Goal: Find specific page/section: Find specific page/section

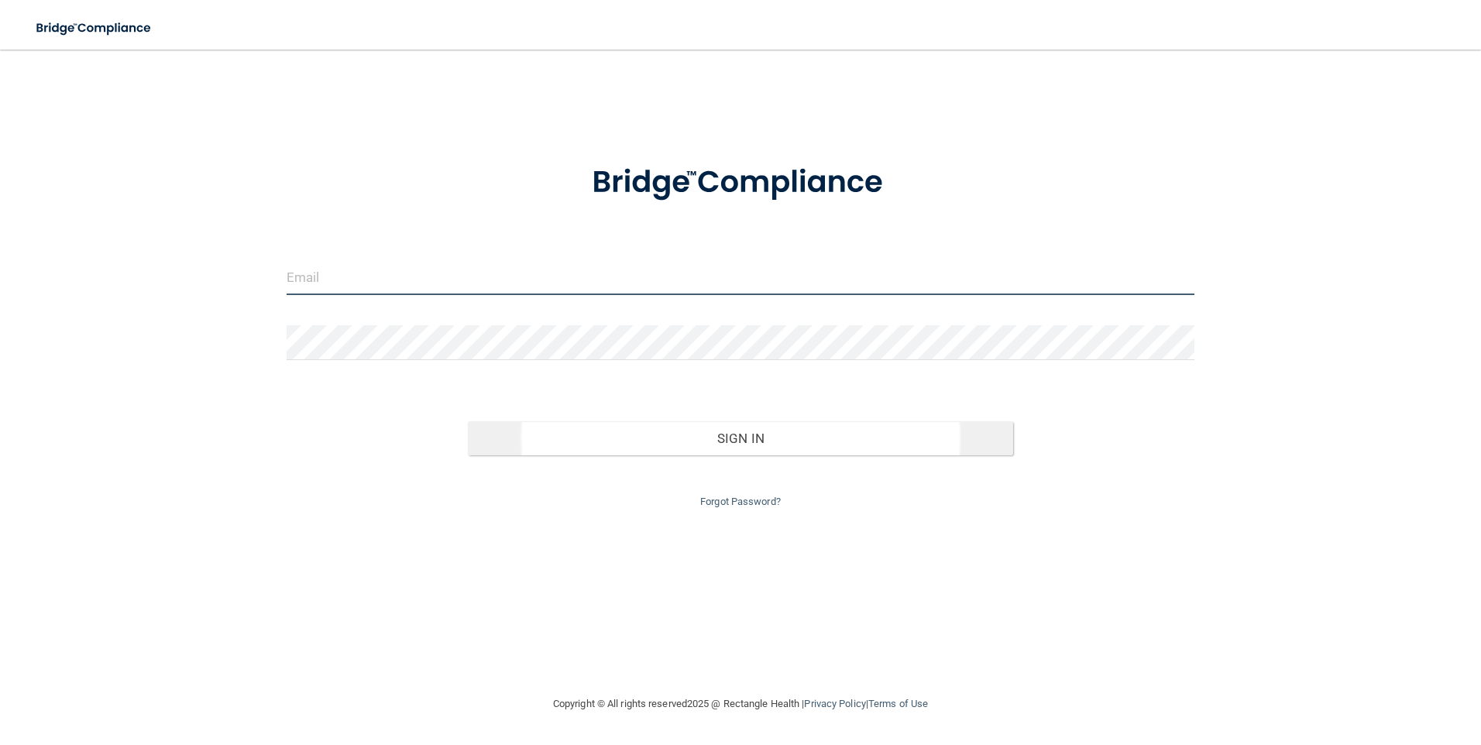
type input "[EMAIL_ADDRESS][PERSON_NAME][DOMAIN_NAME]"
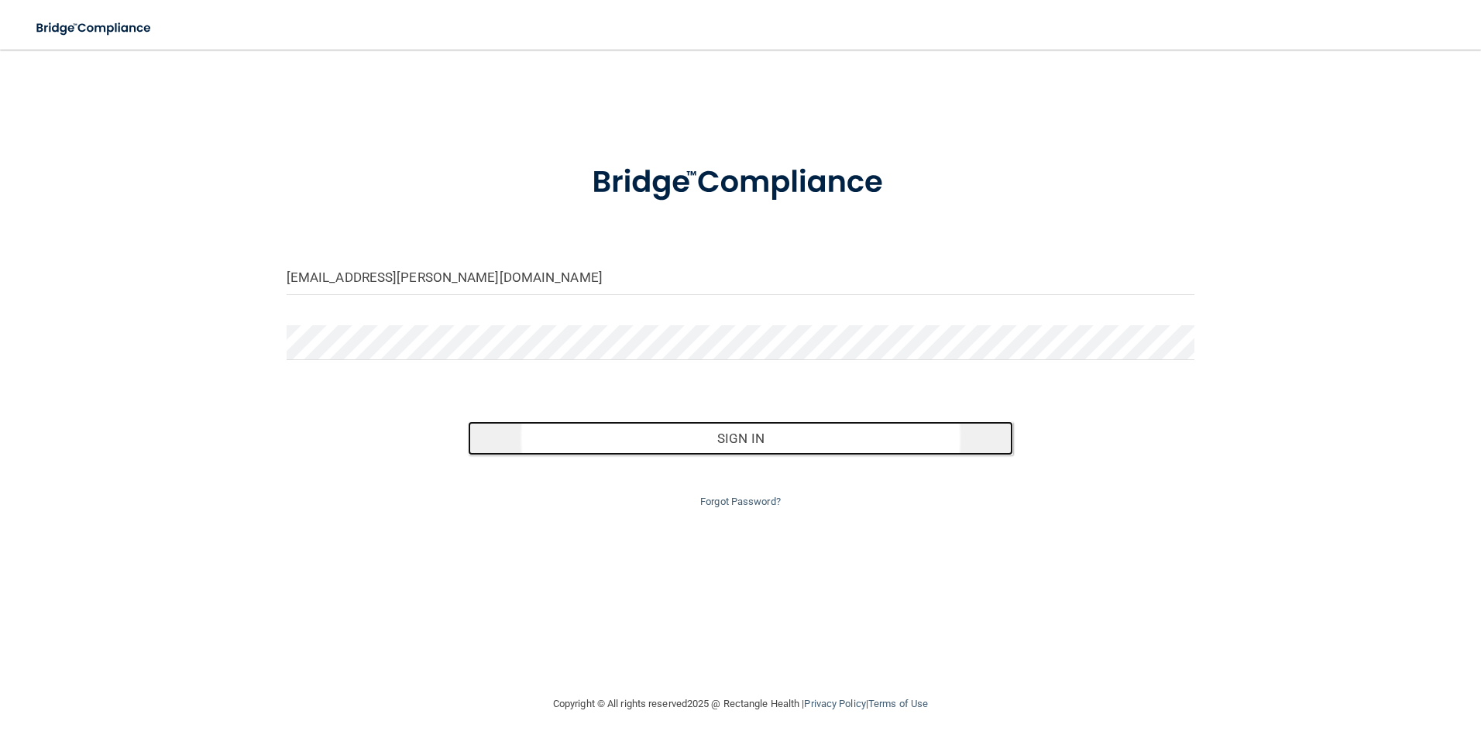
click at [599, 451] on button "Sign In" at bounding box center [740, 438] width 545 height 34
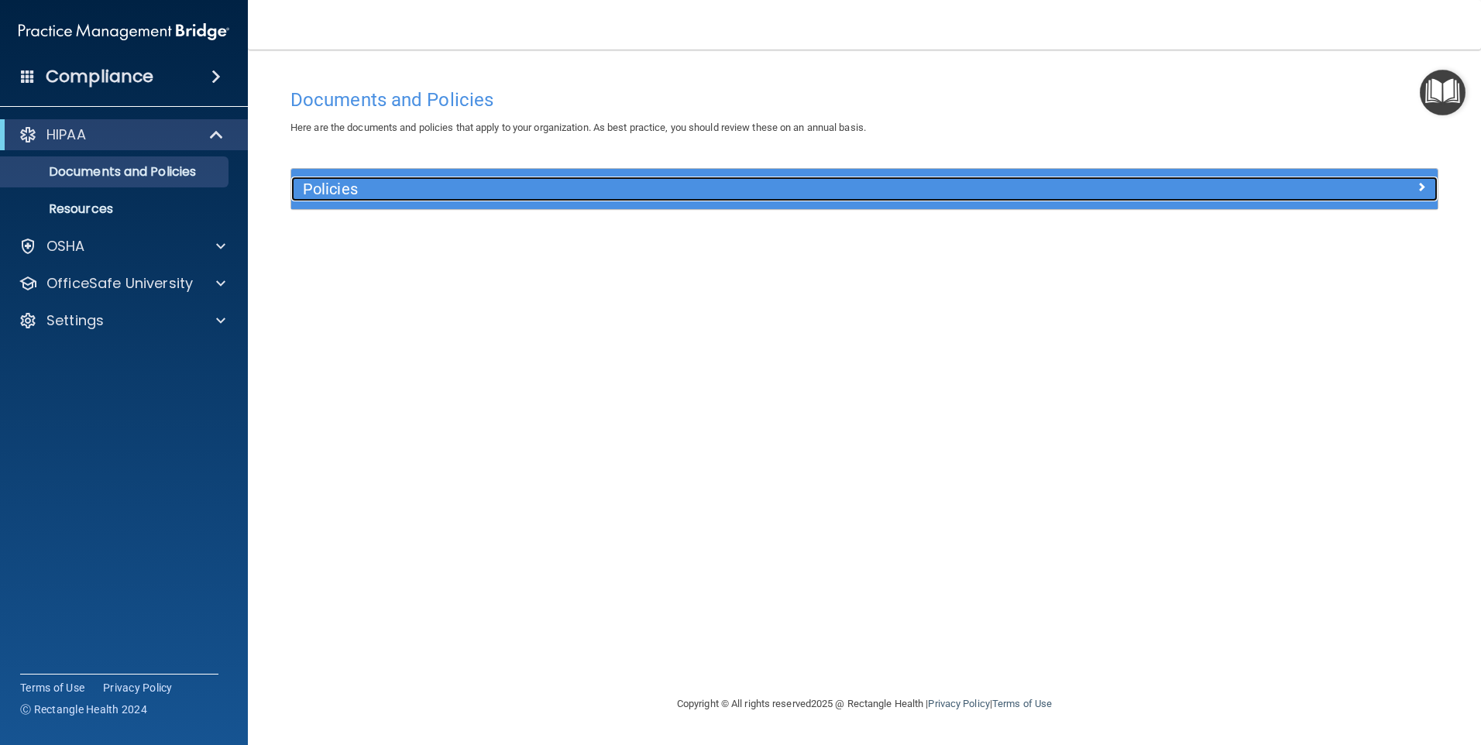
click at [415, 193] on h5 "Policies" at bounding box center [721, 189] width 837 height 17
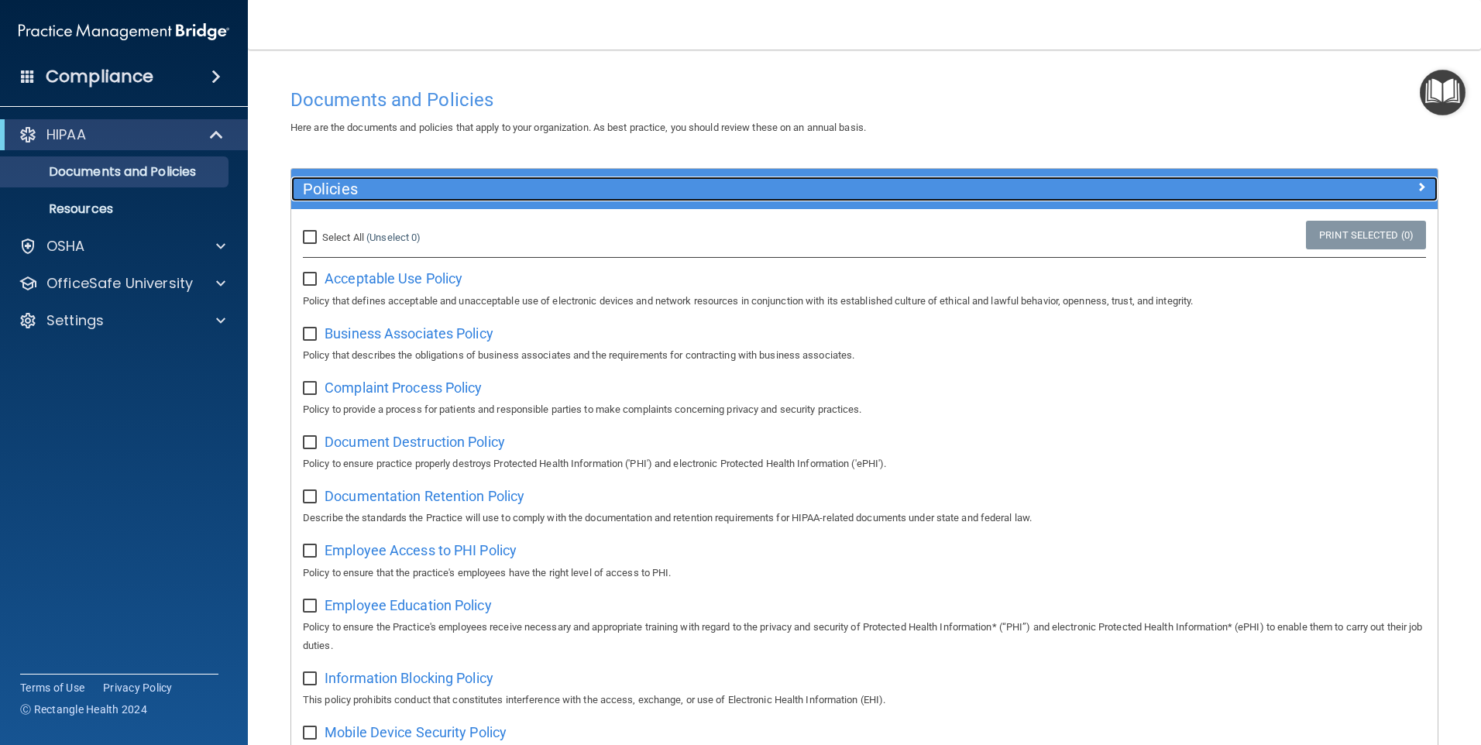
click at [415, 193] on h5 "Policies" at bounding box center [721, 189] width 837 height 17
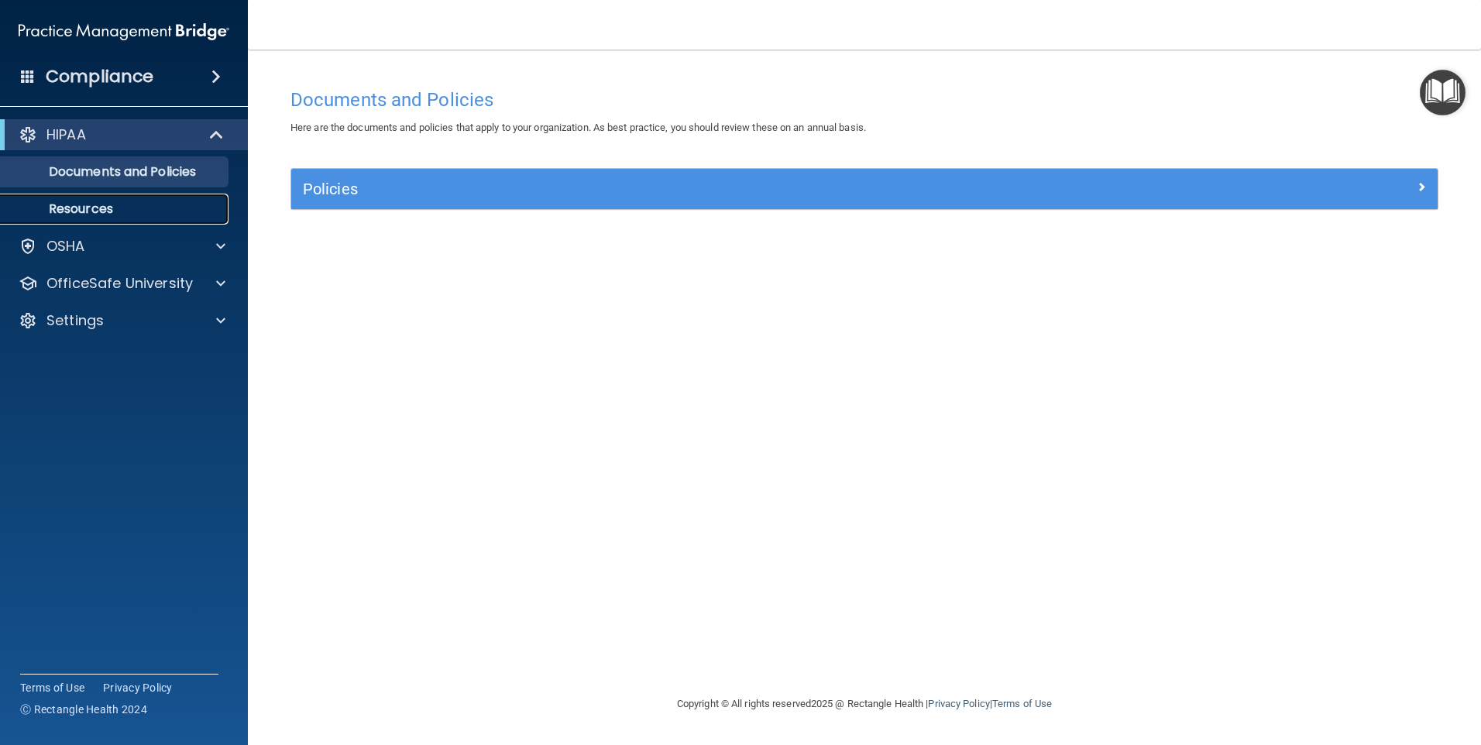
click at [146, 210] on p "Resources" at bounding box center [116, 208] width 212 height 15
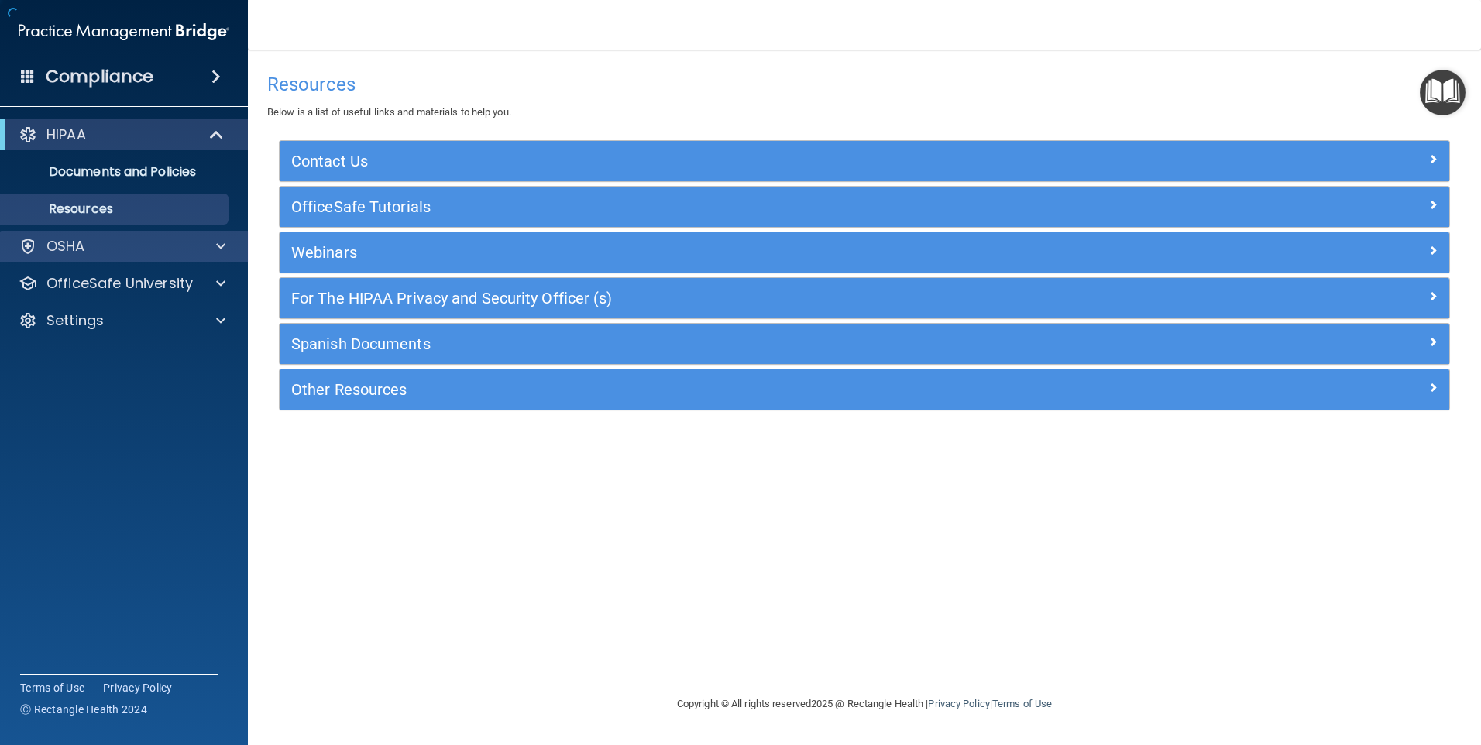
click at [117, 256] on div "OSHA" at bounding box center [124, 246] width 249 height 31
click at [132, 242] on div "OSHA" at bounding box center [103, 246] width 192 height 19
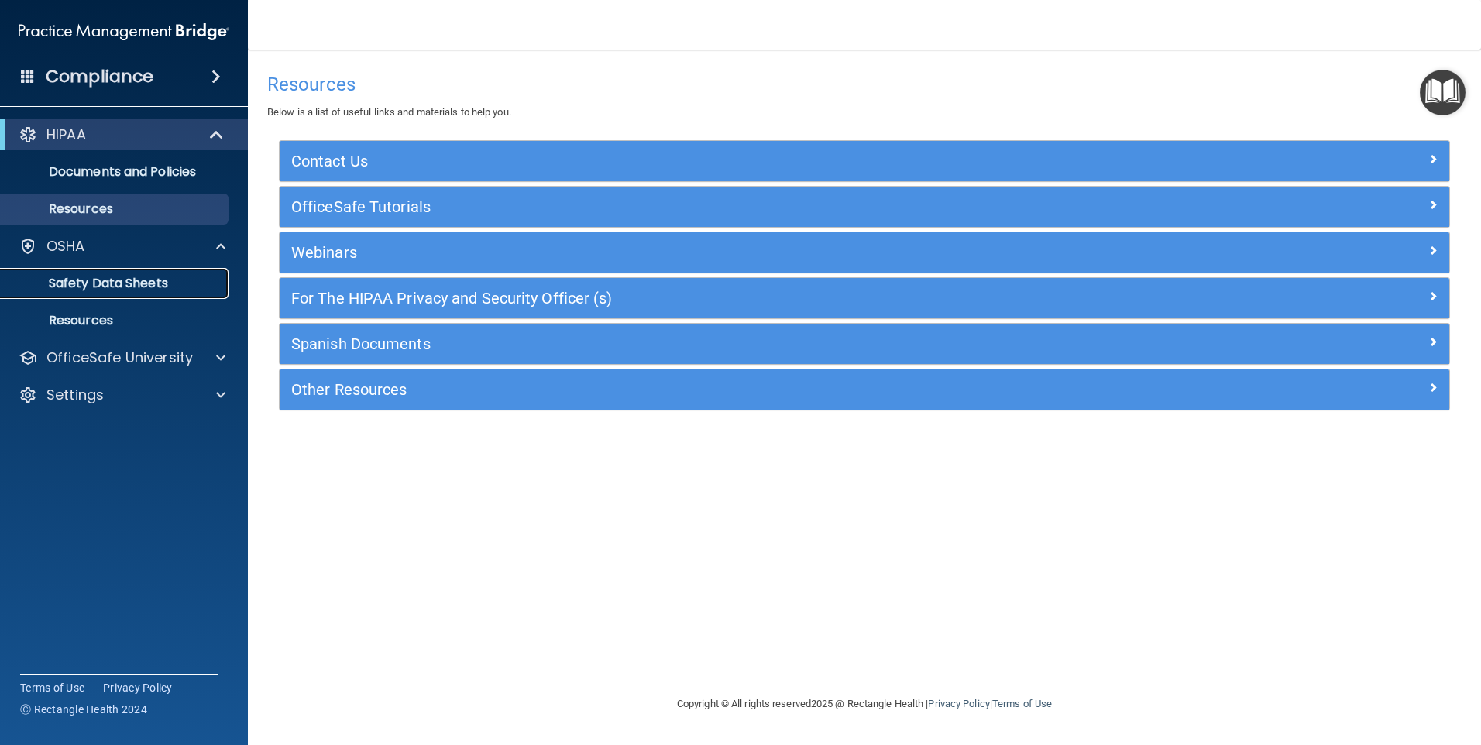
click at [122, 269] on link "Safety Data Sheets" at bounding box center [107, 283] width 244 height 31
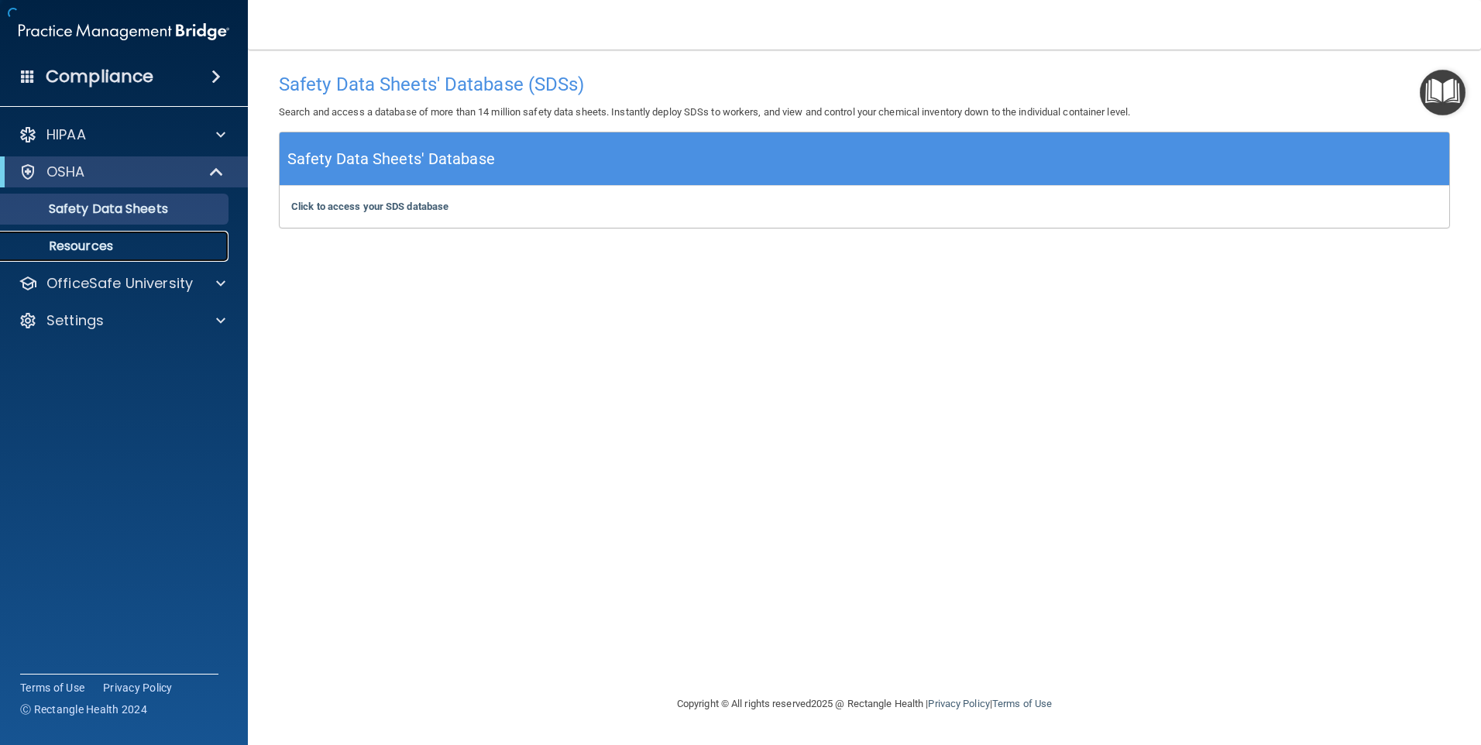
click at [100, 246] on p "Resources" at bounding box center [116, 246] width 212 height 15
